Goal: Task Accomplishment & Management: Use online tool/utility

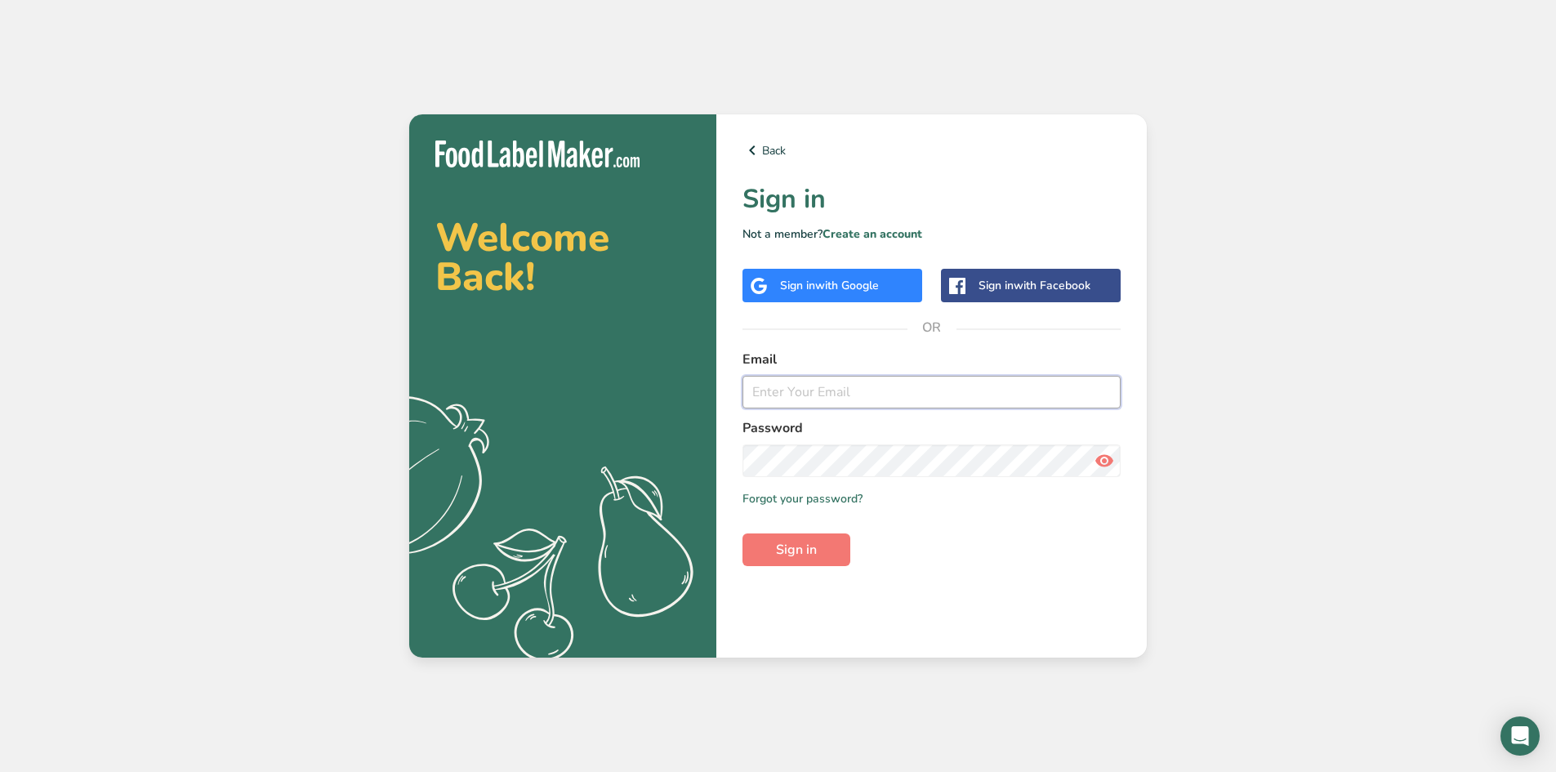
click at [901, 393] on input "email" at bounding box center [932, 392] width 378 height 33
type input "[EMAIL_ADDRESS][DOMAIN_NAME]"
click at [743, 534] on button "Sign in" at bounding box center [797, 550] width 108 height 33
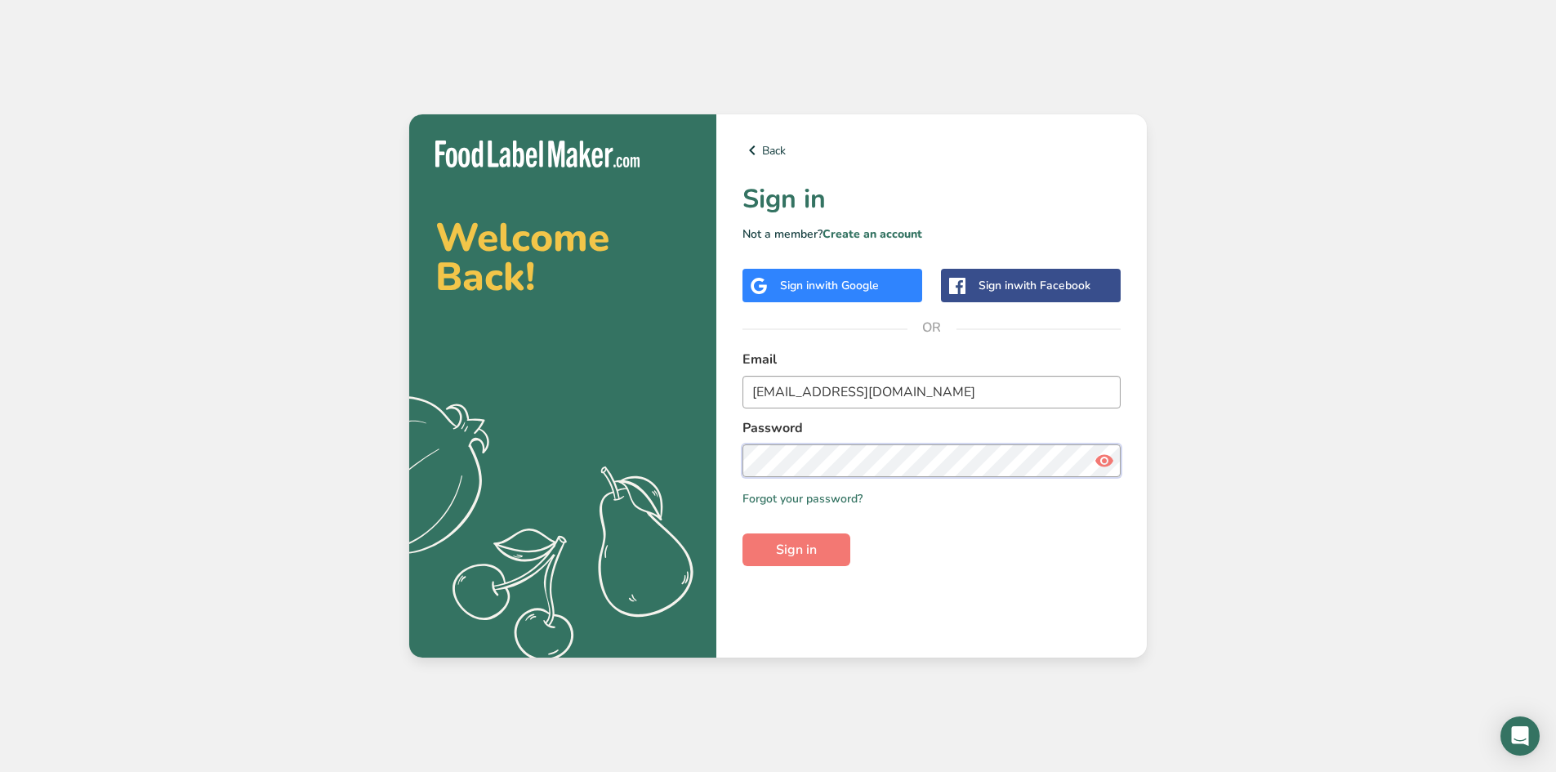
click at [743, 534] on button "Sign in" at bounding box center [797, 550] width 108 height 33
click at [467, 444] on section "Welcome Back! .a{fill:#f5f3ed;} Back Sign in Not a member? Create an account Si…" at bounding box center [778, 385] width 738 height 543
click at [743, 534] on button "Sign in" at bounding box center [797, 550] width 108 height 33
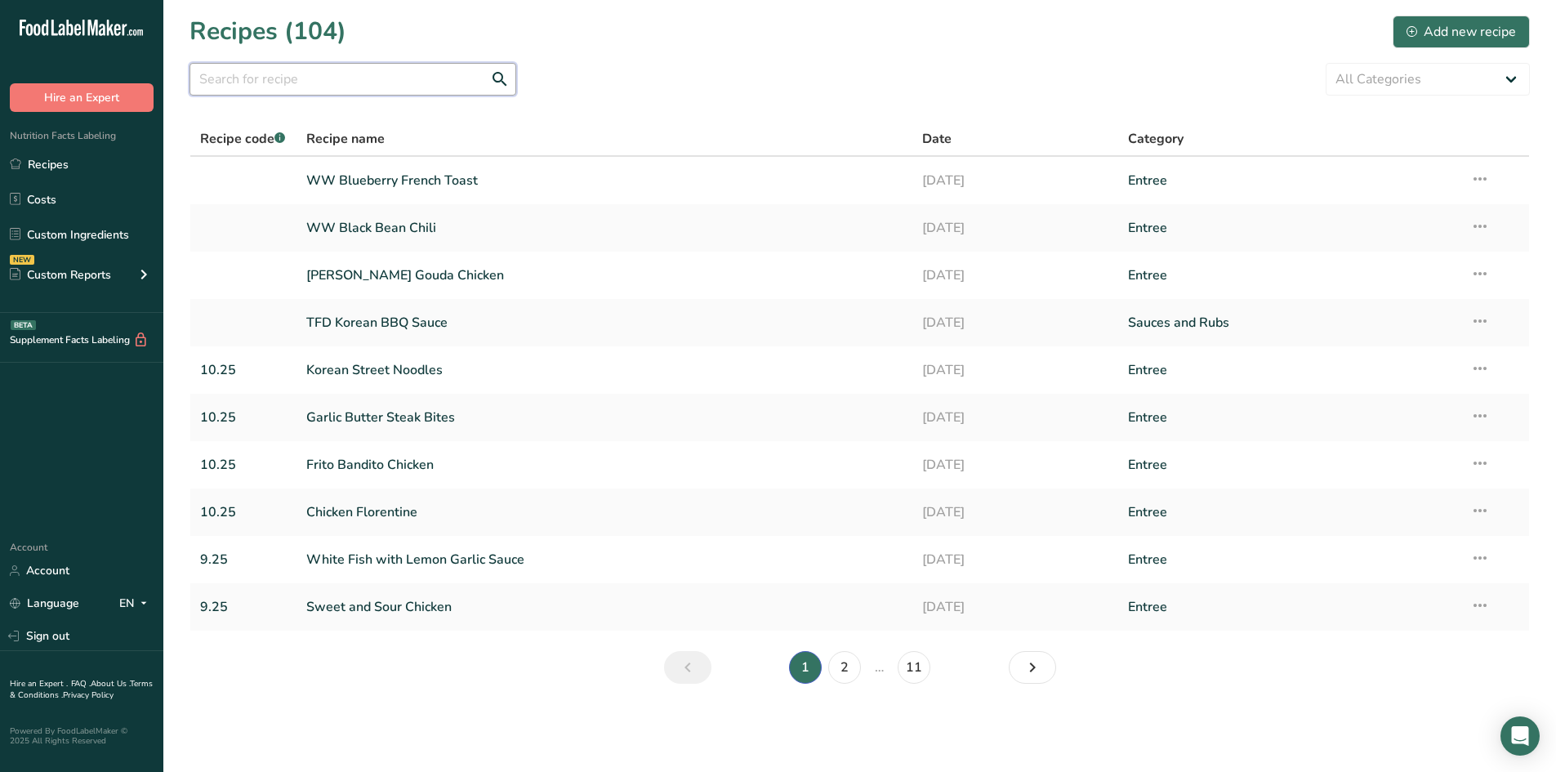
click at [369, 80] on input "text" at bounding box center [353, 79] width 327 height 33
type input "french"
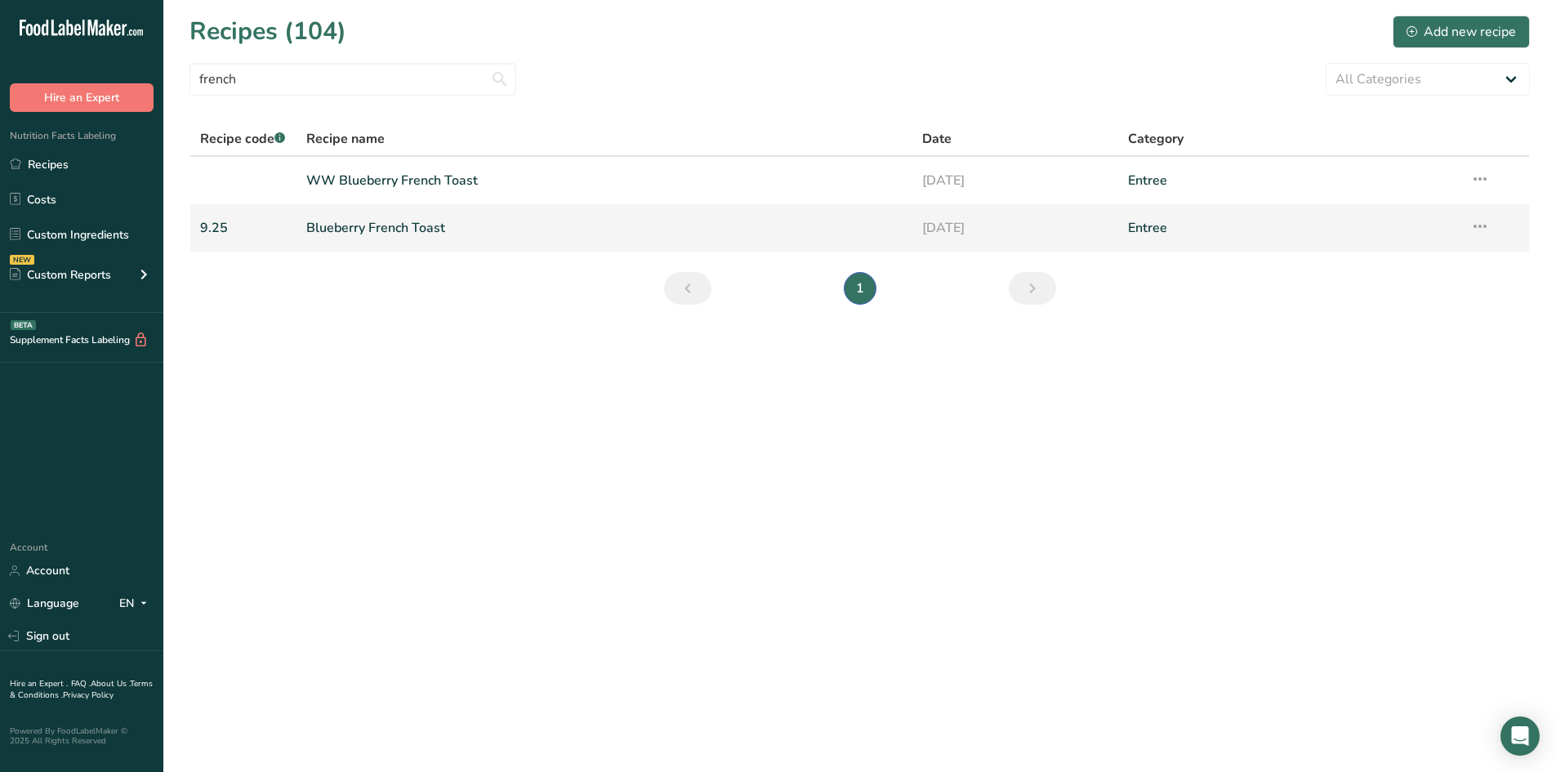
click at [369, 235] on link "Blueberry French Toast" at bounding box center [604, 228] width 597 height 34
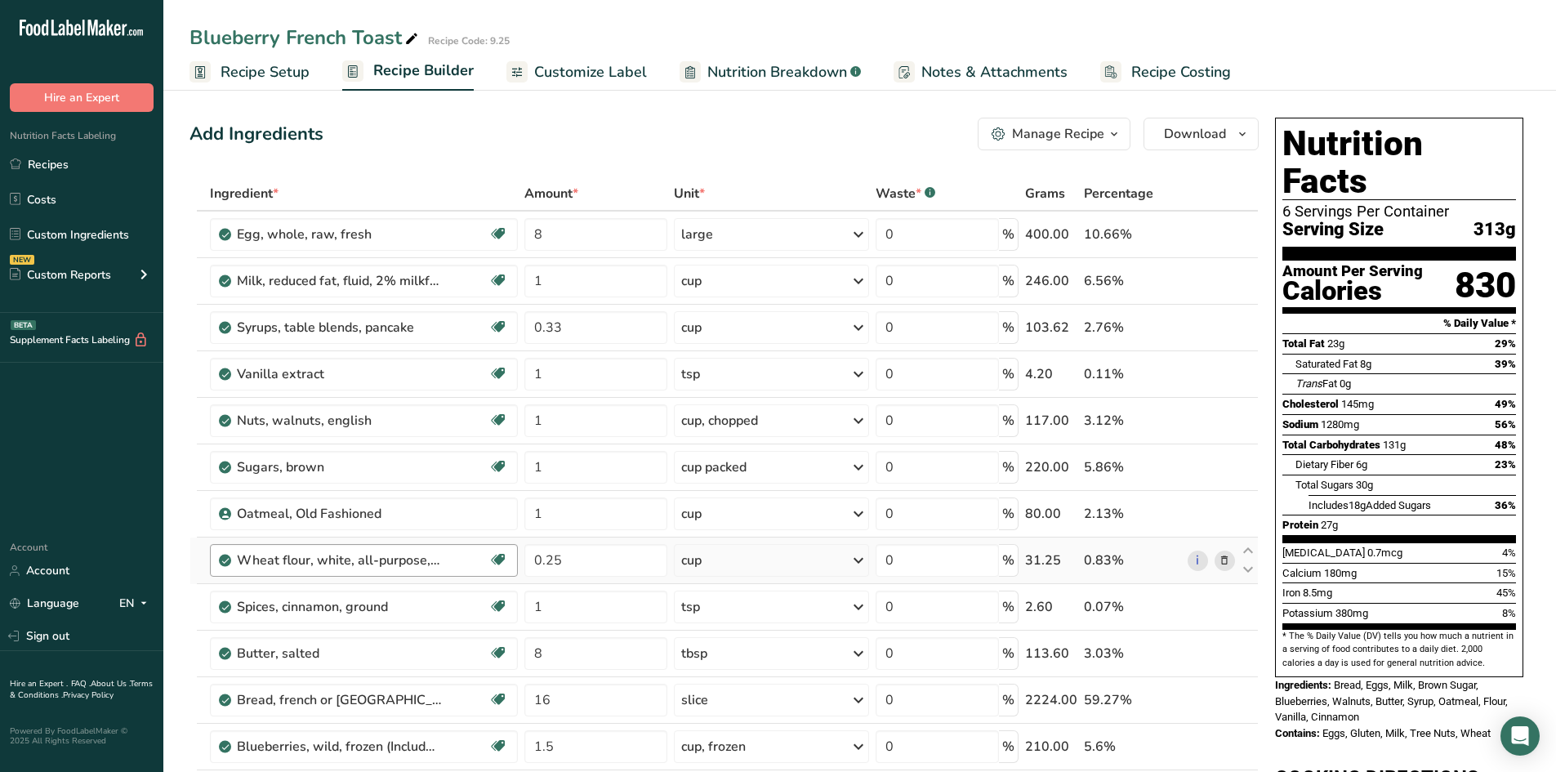
scroll to position [245, 0]
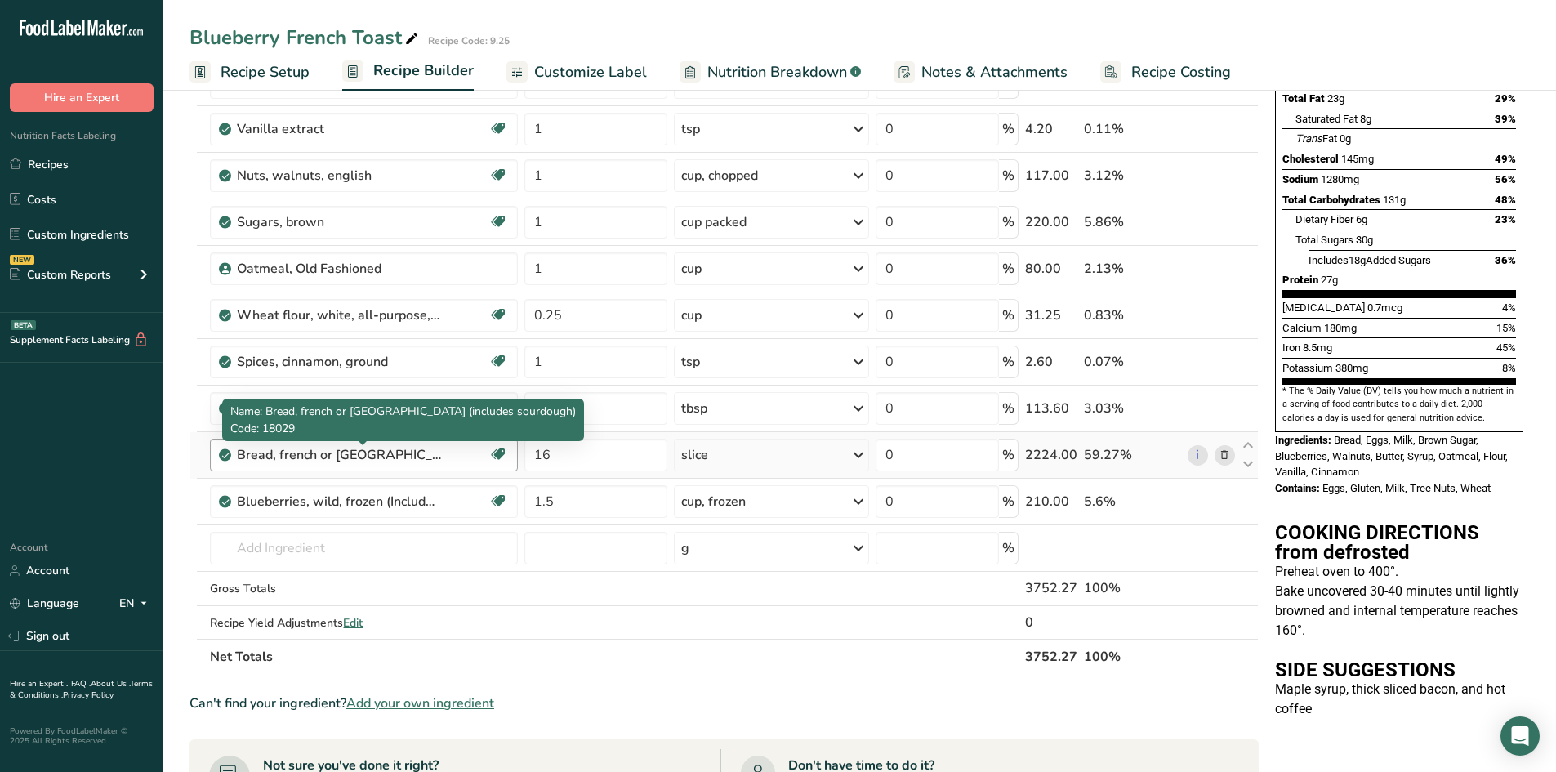
click at [423, 453] on div "Bread, french or [GEOGRAPHIC_DATA] (includes sourdough)" at bounding box center [339, 455] width 204 height 20
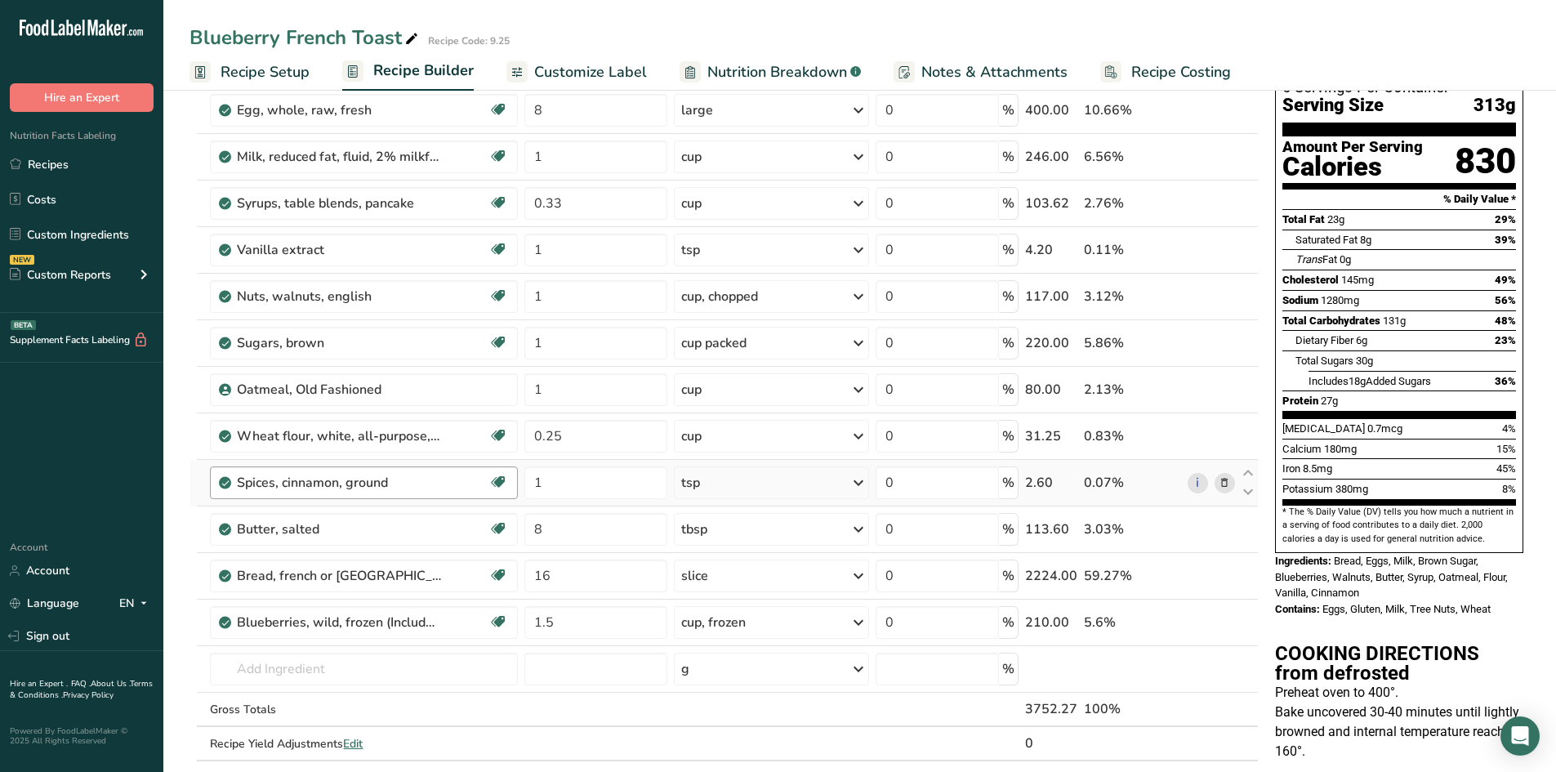
scroll to position [163, 0]
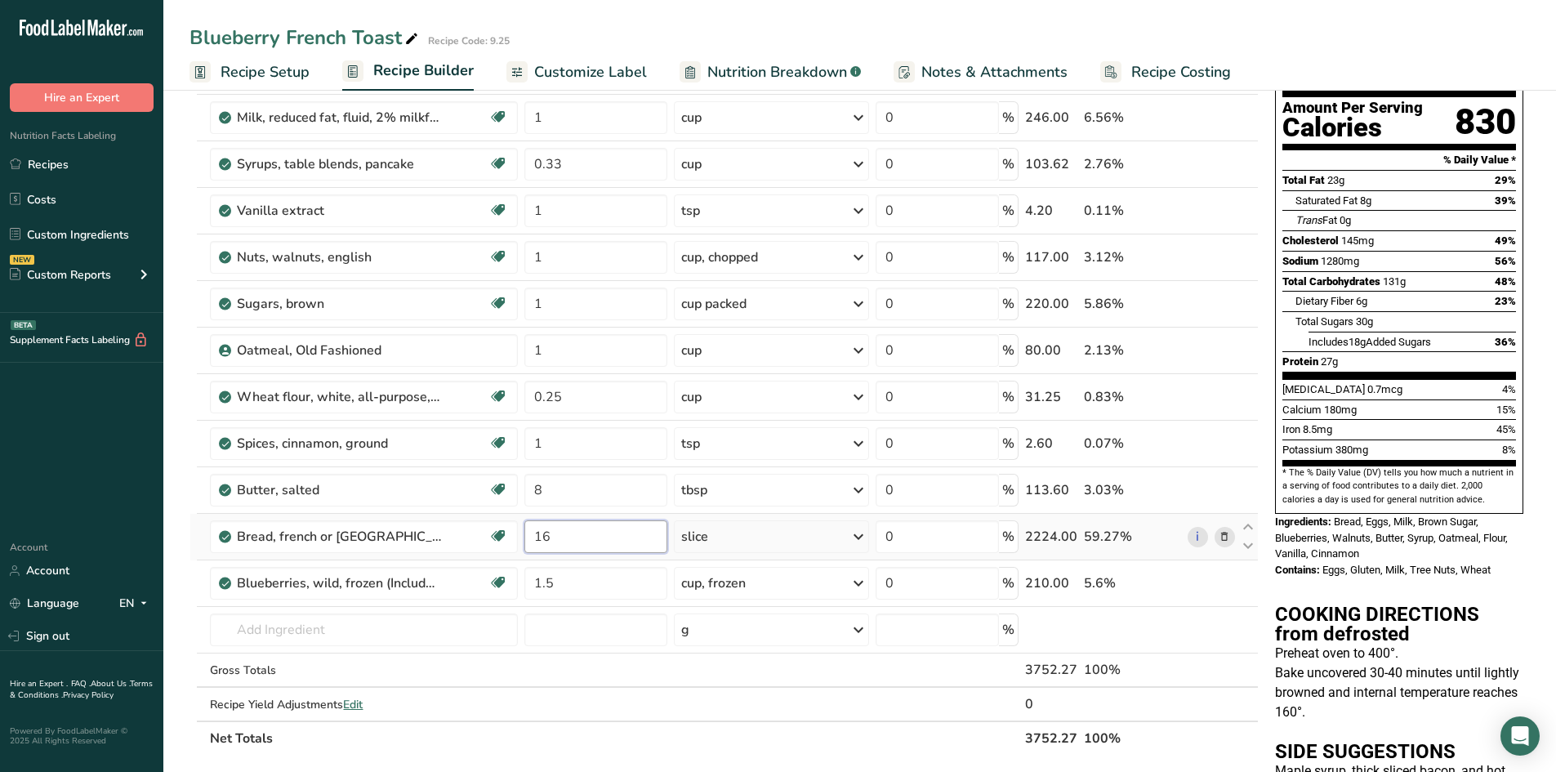
click at [575, 539] on input "16" at bounding box center [596, 536] width 142 height 33
drag, startPoint x: 575, startPoint y: 539, endPoint x: 516, endPoint y: 539, distance: 59.6
click at [516, 539] on tr "Bread, french or [GEOGRAPHIC_DATA] (includes sourdough) Dairy free Vegan Vegeta…" at bounding box center [724, 537] width 1068 height 47
type input "1"
click at [784, 539] on div "Ingredient * Amount * Unit * Waste * .a-a{fill:#347362;}.b-a{fill:#fff;} Grams …" at bounding box center [724, 384] width 1069 height 743
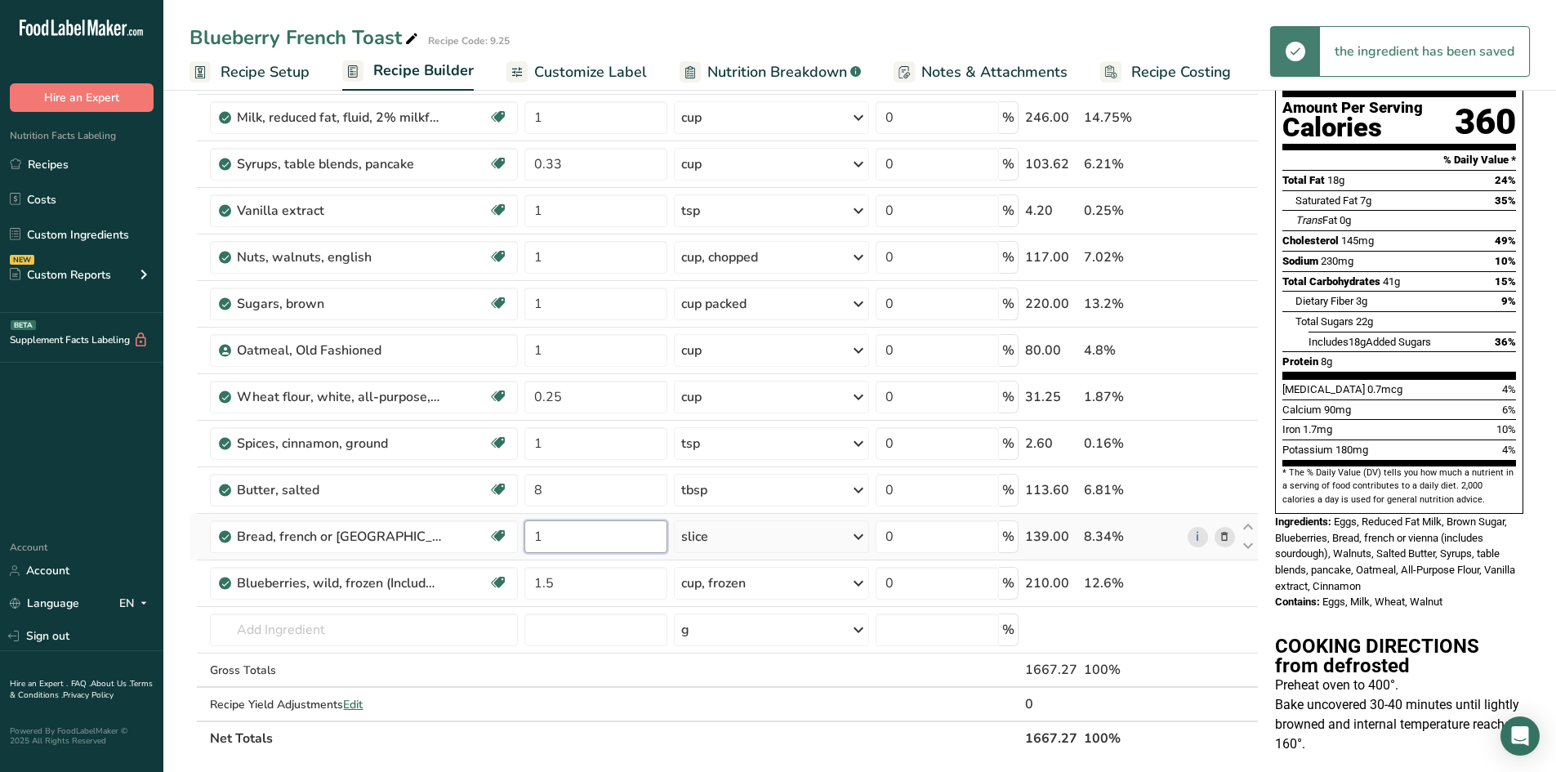
click at [594, 545] on input "1" at bounding box center [596, 536] width 142 height 33
type input "0.5"
click at [759, 547] on div "Ingredient * Amount * Unit * Waste * .a-a{fill:#347362;}.b-a{fill:#fff;} Grams …" at bounding box center [724, 384] width 1069 height 743
click at [865, 538] on icon at bounding box center [859, 536] width 20 height 29
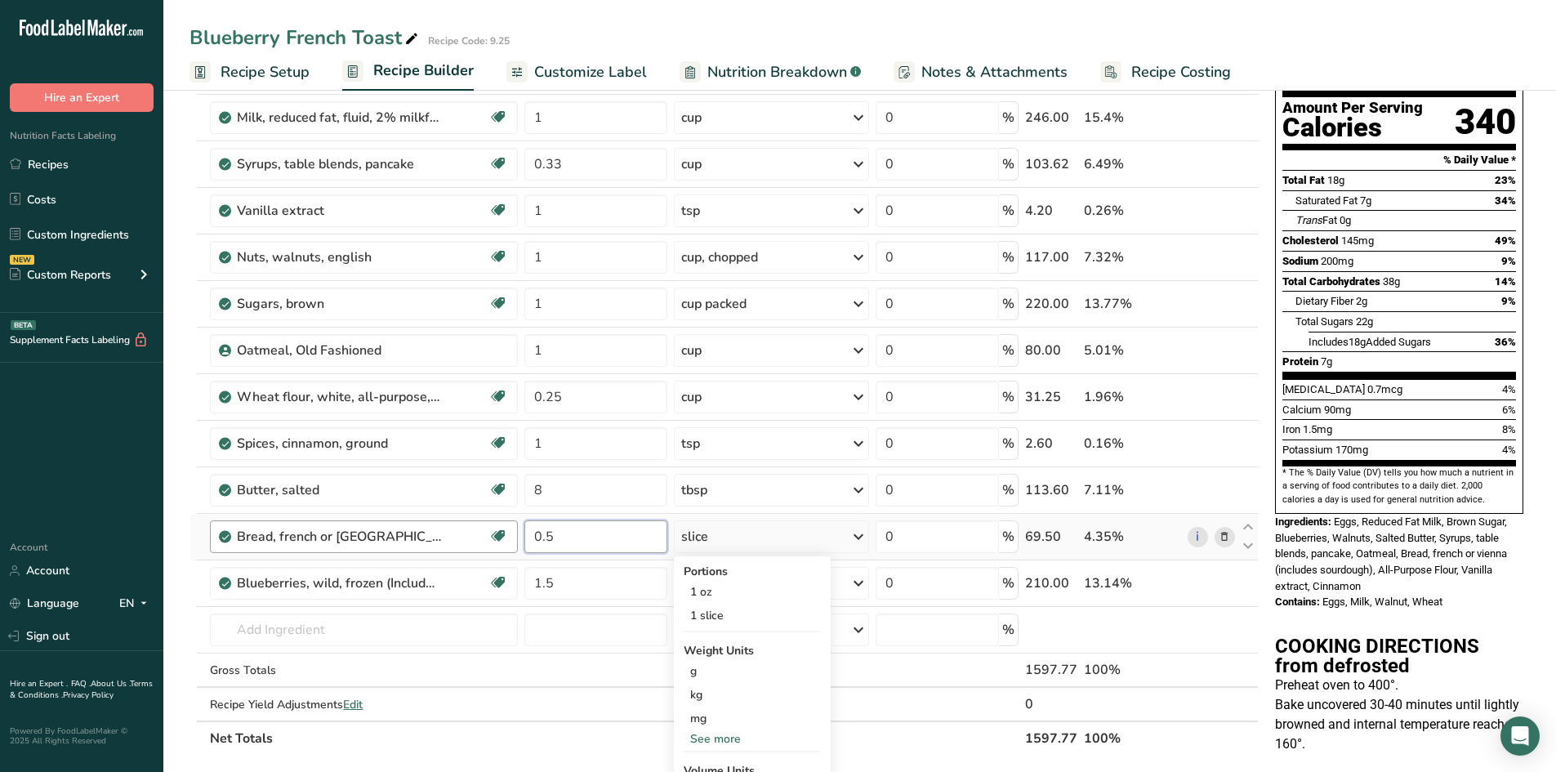
drag, startPoint x: 590, startPoint y: 535, endPoint x: 470, endPoint y: 524, distance: 120.6
click at [470, 524] on tr "Bread, french or [GEOGRAPHIC_DATA] (includes sourdough) Dairy free Vegan Vegeta…" at bounding box center [724, 537] width 1068 height 47
